Goal: Transaction & Acquisition: Purchase product/service

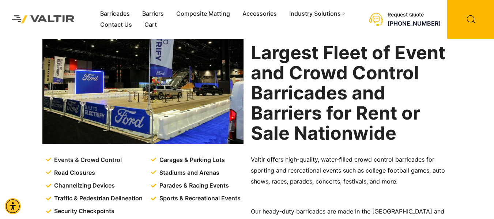
scroll to position [45, 0]
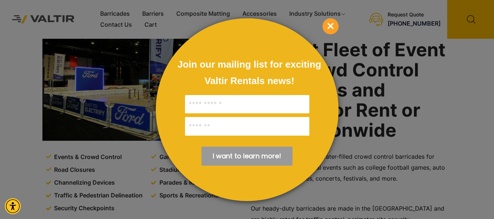
click at [331, 26] on span "×" at bounding box center [331, 26] width 16 height 16
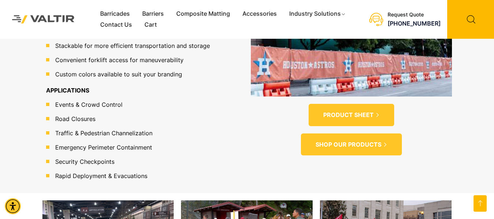
scroll to position [633, 0]
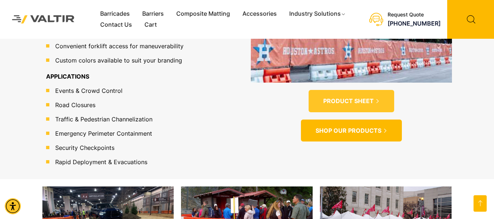
click at [353, 127] on span "SHOP OUR PRODUCTS" at bounding box center [349, 131] width 66 height 8
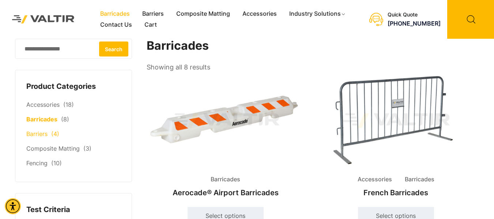
click at [44, 134] on link "Barriers" at bounding box center [36, 133] width 21 height 7
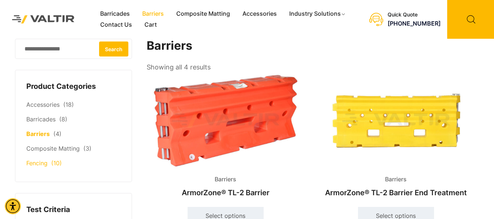
click at [46, 164] on link "Fencing" at bounding box center [36, 162] width 21 height 7
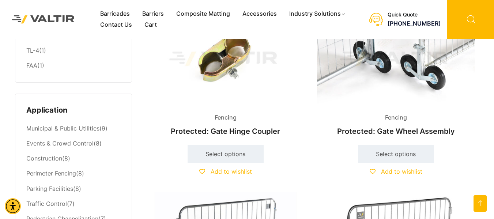
scroll to position [67, 0]
